Goal: Transaction & Acquisition: Subscribe to service/newsletter

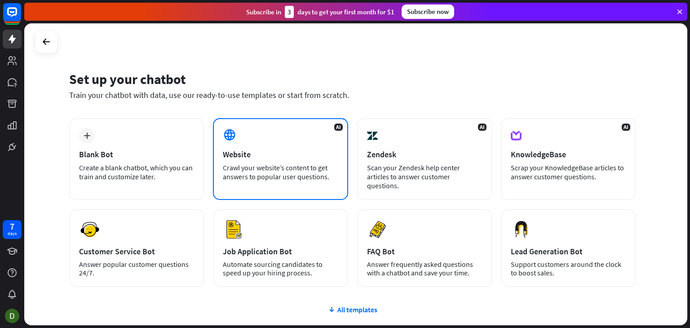
click at [306, 168] on div "Crawl your website’s content to get answers to popular user questions." at bounding box center [280, 172] width 115 height 18
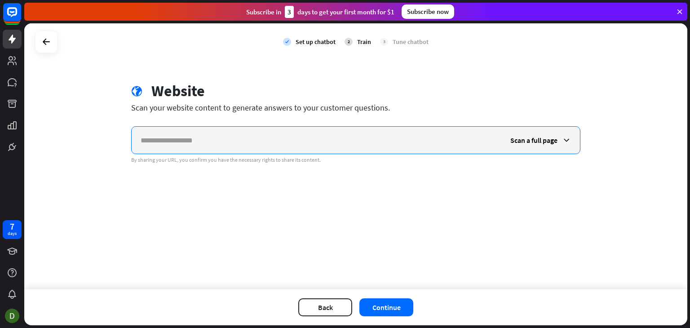
paste input "**********"
type input "**********"
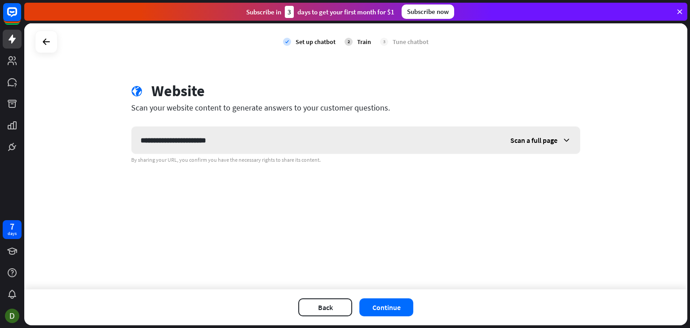
click at [546, 140] on span "Scan a full page" at bounding box center [534, 140] width 47 height 9
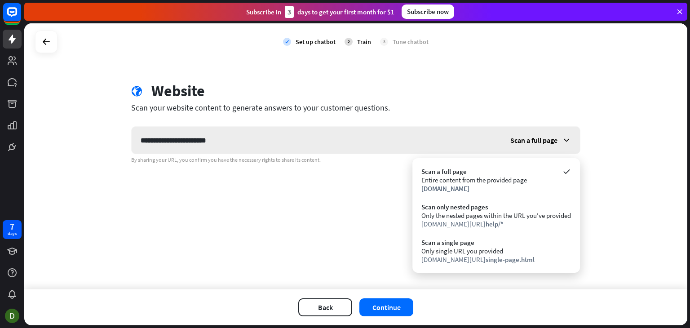
click at [546, 140] on span "Scan a full page" at bounding box center [534, 140] width 47 height 9
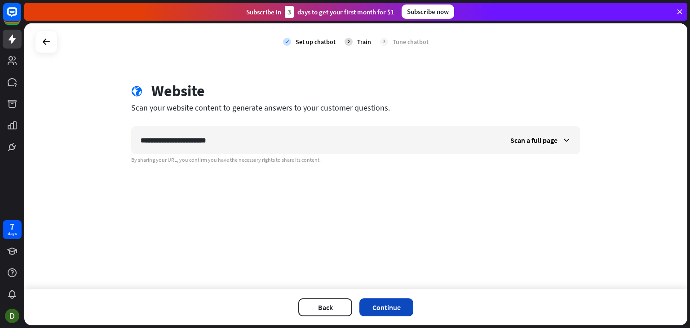
click at [392, 307] on button "Continue" at bounding box center [387, 307] width 54 height 18
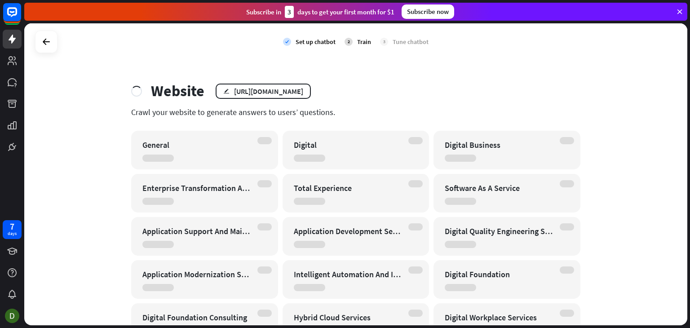
click at [606, 213] on div "check Set up chatbot 2 Train 3 Tune chatbot Website edit [URL][DOMAIN_NAME] Cra…" at bounding box center [355, 174] width 663 height 302
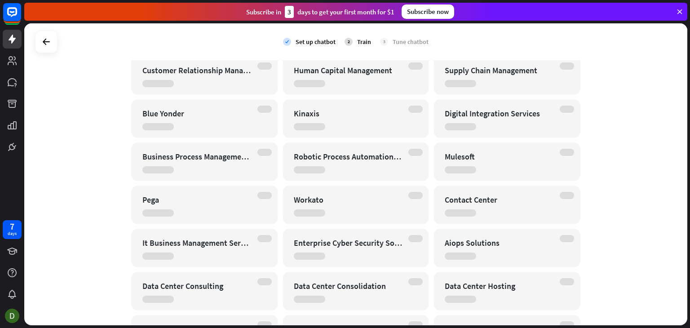
scroll to position [1474, 0]
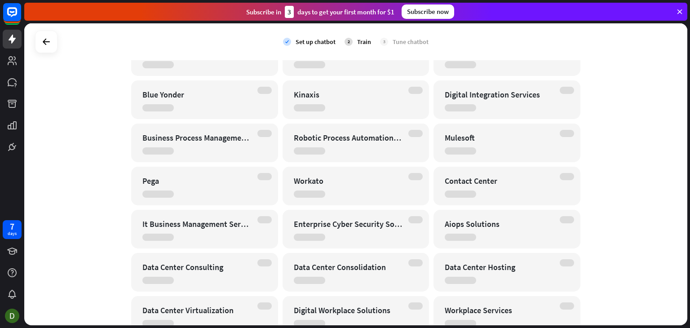
drag, startPoint x: 411, startPoint y: 10, endPoint x: 405, endPoint y: 12, distance: 6.3
click at [405, 12] on div "Subscribe now" at bounding box center [428, 11] width 53 height 14
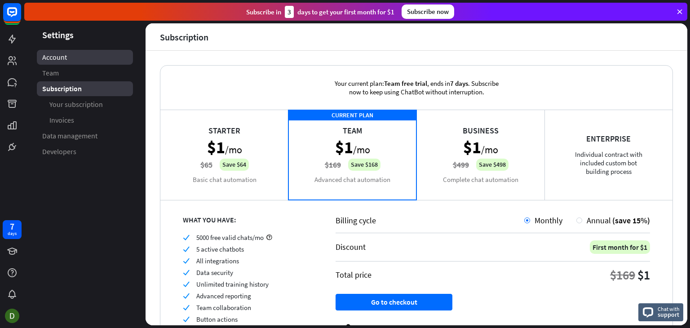
click at [76, 58] on link "Account" at bounding box center [85, 57] width 96 height 15
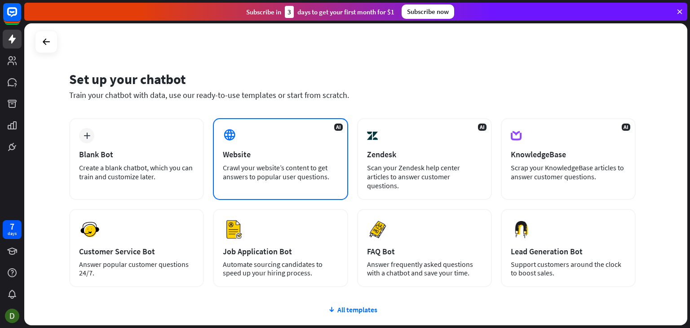
click at [286, 137] on div "AI Website Crawl your website’s content to get answers to popular user question…" at bounding box center [280, 159] width 135 height 82
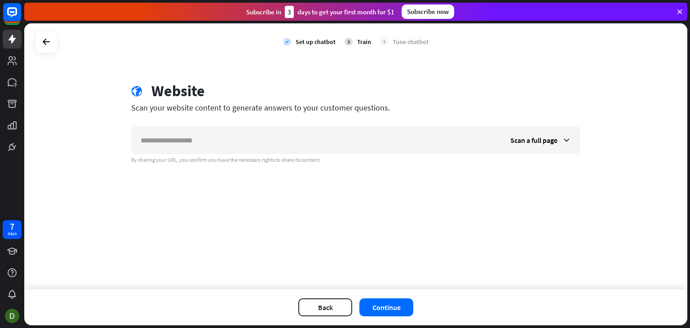
click at [359, 40] on div "Train" at bounding box center [364, 42] width 14 height 8
click at [347, 42] on div "2" at bounding box center [349, 42] width 8 height 8
click at [311, 42] on div "Set up chatbot" at bounding box center [316, 42] width 40 height 8
click at [152, 103] on div "Scan your website content to generate answers to your customer questions." at bounding box center [355, 107] width 449 height 10
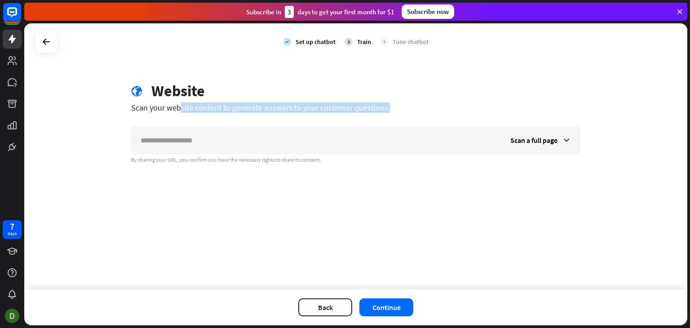
click at [152, 103] on div "Scan your website content to generate answers to your customer questions." at bounding box center [355, 107] width 449 height 10
click at [424, 10] on div "Subscribe now" at bounding box center [428, 11] width 53 height 14
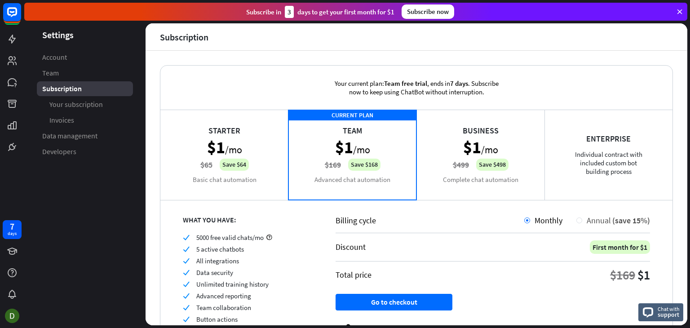
click at [577, 220] on div at bounding box center [580, 221] width 6 height 6
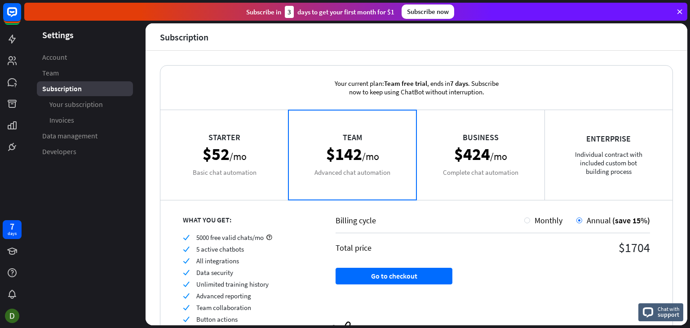
click at [236, 164] on div "Starter $52 /mo Basic chat automation" at bounding box center [224, 155] width 128 height 90
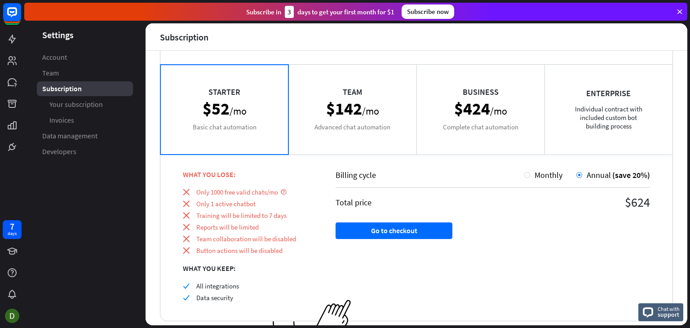
scroll to position [72, 0]
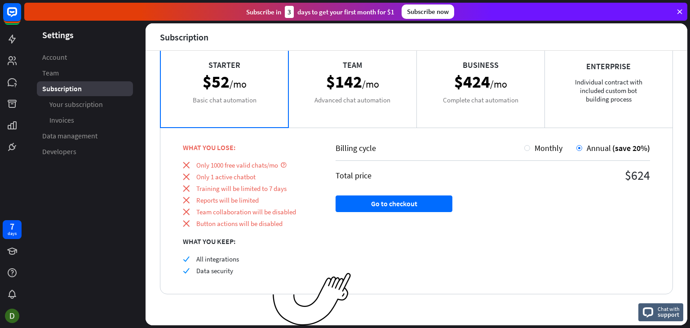
click at [373, 97] on div "Team $142 /mo Advanced chat automation" at bounding box center [353, 82] width 128 height 90
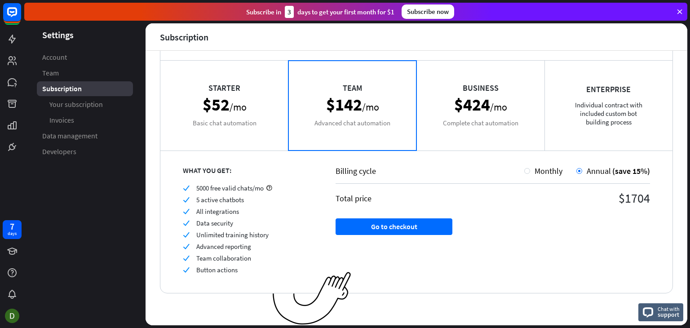
scroll to position [49, 0]
click at [206, 105] on div "Starter $52 /mo Basic chat automation" at bounding box center [224, 106] width 128 height 90
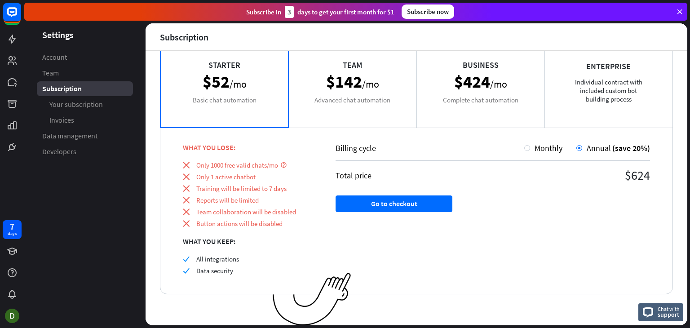
click at [225, 263] on div "check All integrations check Data security" at bounding box center [248, 265] width 130 height 20
drag, startPoint x: 688, startPoint y: 202, endPoint x: 688, endPoint y: 219, distance: 17.1
click at [688, 219] on div "Settings Account Team Subscription Your subscription Invoices Data management D…" at bounding box center [357, 175] width 666 height 305
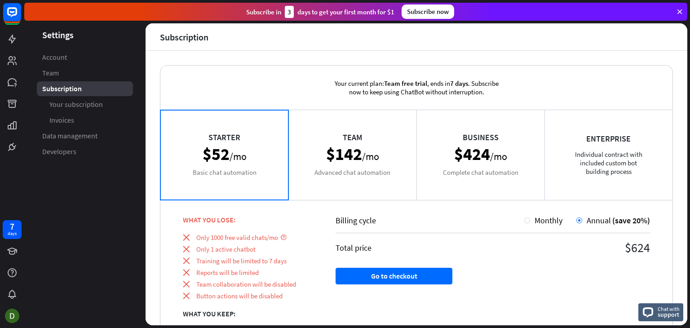
scroll to position [0, 0]
click at [611, 163] on div "Enterprise Individual contract with included custom bot building process" at bounding box center [609, 155] width 128 height 90
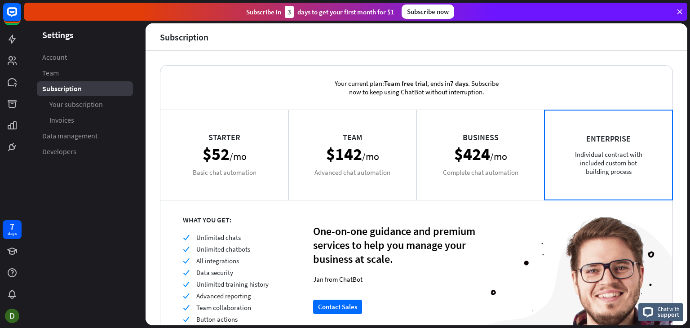
click at [485, 158] on div "Business $424 /mo Complete chat automation" at bounding box center [481, 155] width 128 height 90
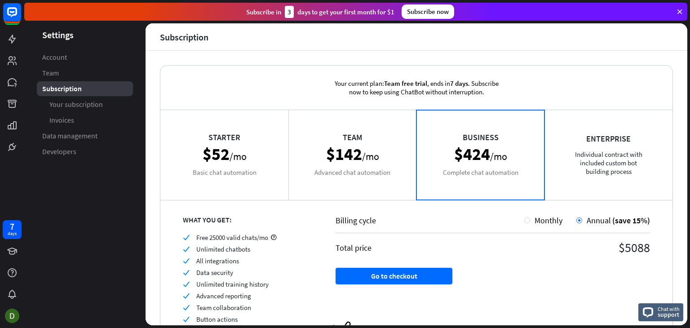
click at [346, 139] on div "Team $142 /mo Advanced chat automation" at bounding box center [353, 155] width 128 height 90
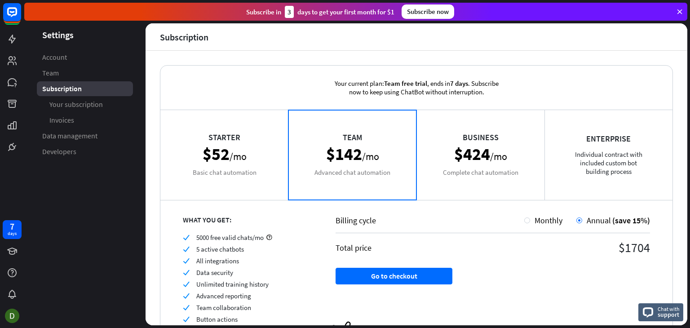
click at [213, 154] on div "Starter $52 /mo Basic chat automation" at bounding box center [224, 155] width 128 height 90
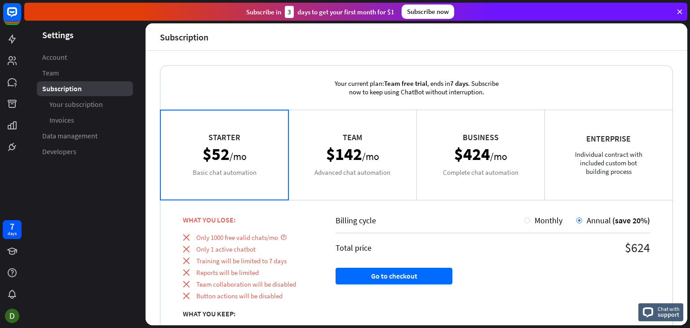
drag, startPoint x: 230, startPoint y: 238, endPoint x: 263, endPoint y: 293, distance: 64.5
click at [263, 293] on div "close Only 1000 free valid chats/mo close Only 1 active chatbot close Training …" at bounding box center [248, 266] width 130 height 67
click at [263, 293] on span "Button actions will be disabled" at bounding box center [239, 296] width 86 height 9
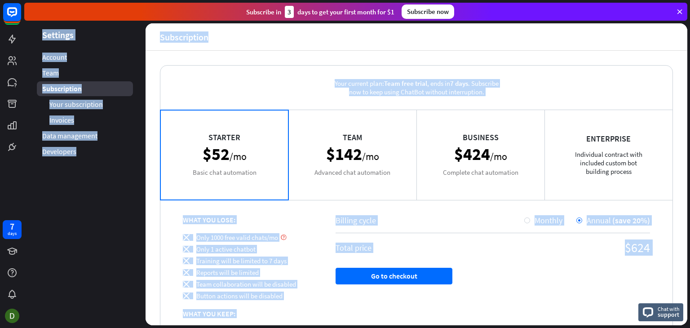
drag, startPoint x: 690, startPoint y: 250, endPoint x: 648, endPoint y: -25, distance: 278.3
click at [648, 0] on html "7 days close Product Help First steps Get started with ChatBot Help Center Foll…" at bounding box center [345, 164] width 690 height 328
